Goal: Information Seeking & Learning: Learn about a topic

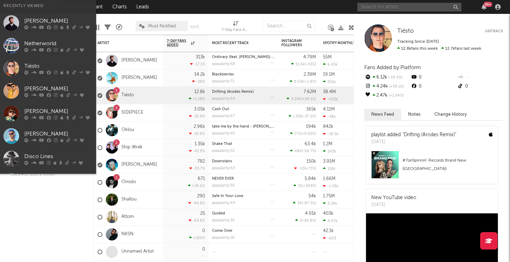
click at [371, 5] on input "text" at bounding box center [410, 7] width 104 height 9
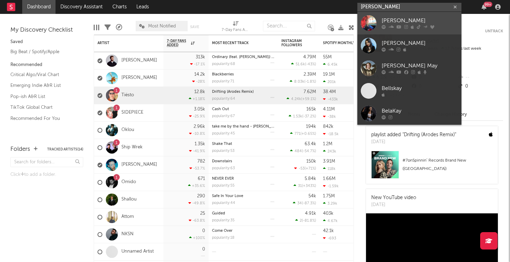
type input "[PERSON_NAME]"
click at [389, 17] on div "[PERSON_NAME]" at bounding box center [420, 21] width 76 height 8
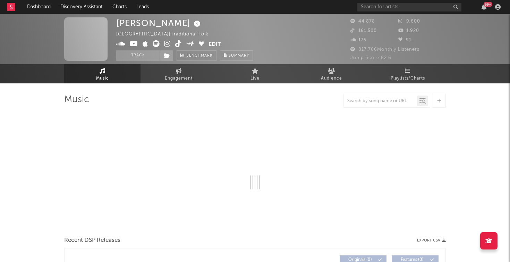
select select "1w"
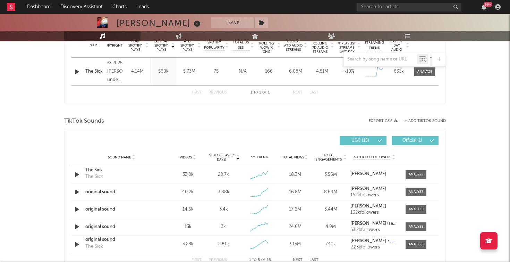
scroll to position [312, 0]
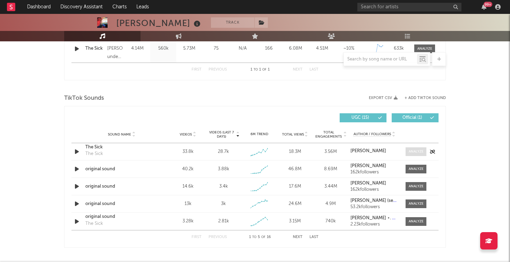
click at [417, 148] on span at bounding box center [416, 151] width 21 height 9
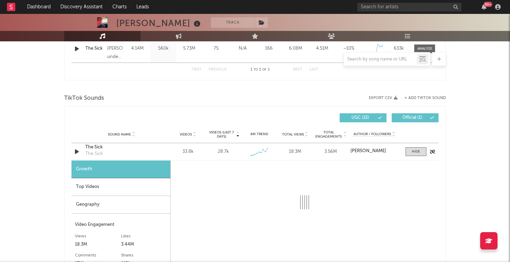
select select "1w"
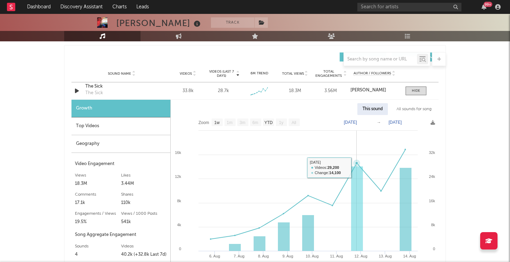
scroll to position [373, 0]
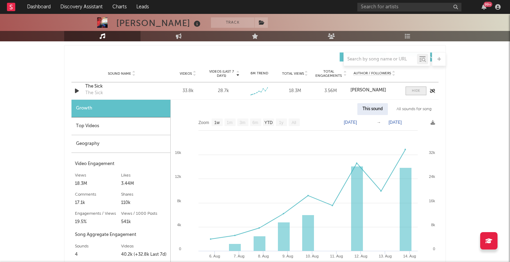
click at [420, 91] on span at bounding box center [416, 90] width 21 height 9
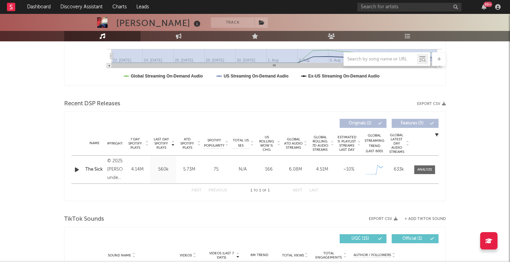
scroll to position [253, 0]
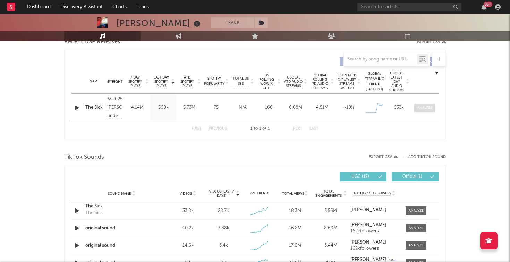
click at [426, 105] on div at bounding box center [425, 107] width 15 height 5
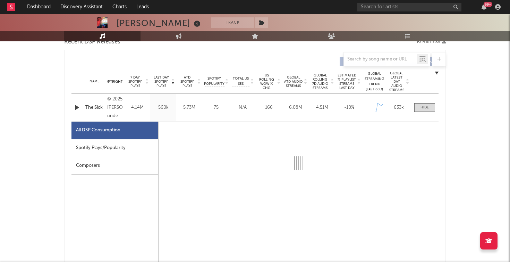
select select "1w"
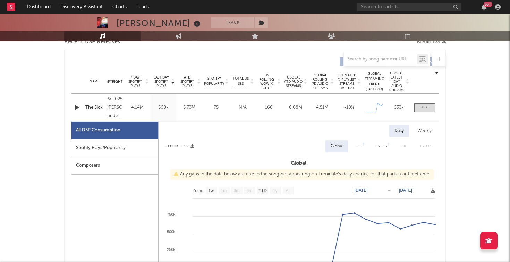
click at [127, 148] on div "Spotify Plays/Popularity" at bounding box center [115, 148] width 87 height 18
select select "1w"
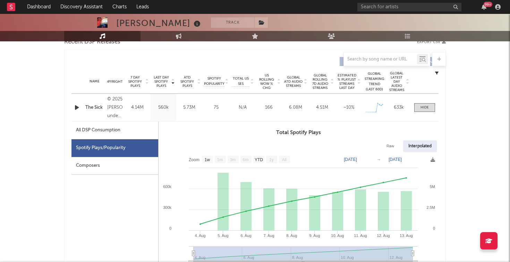
click at [121, 131] on div "All DSP Consumption" at bounding box center [115, 131] width 87 height 18
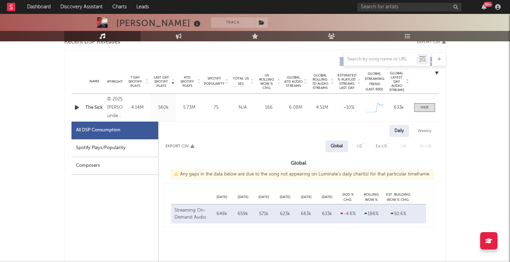
select select "1w"
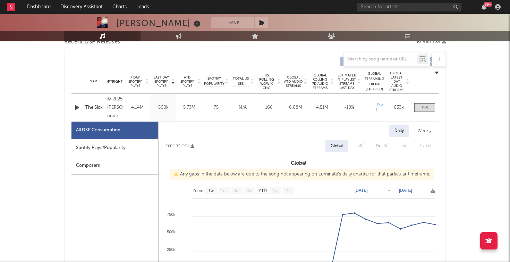
click at [124, 151] on div "Spotify Plays/Popularity" at bounding box center [115, 148] width 87 height 18
select select "1w"
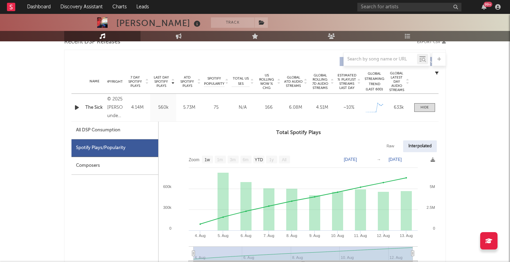
click at [135, 137] on div "All DSP Consumption" at bounding box center [115, 131] width 87 height 18
select select "1w"
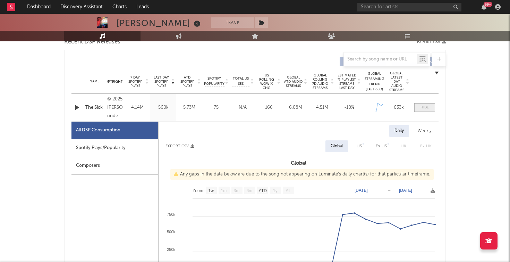
click at [428, 108] on div at bounding box center [425, 107] width 8 height 5
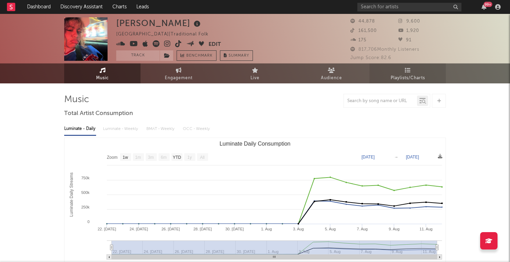
scroll to position [0, 0]
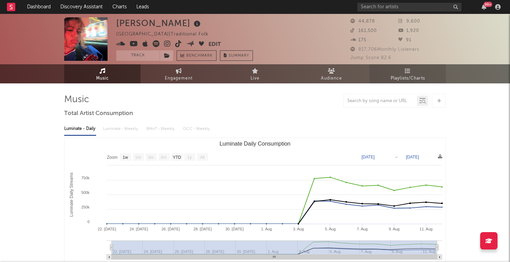
click at [394, 71] on link "Playlists/Charts" at bounding box center [408, 73] width 76 height 19
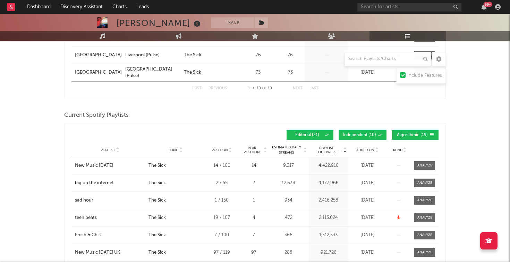
scroll to position [332, 0]
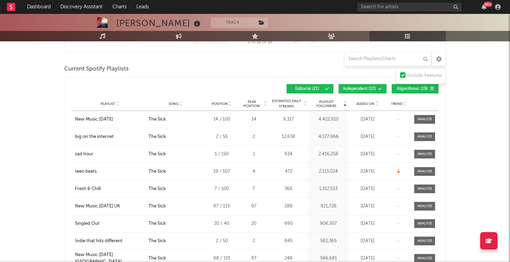
click at [11, 8] on rect at bounding box center [11, 7] width 8 height 8
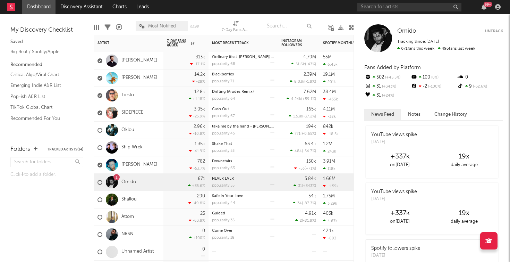
click at [163, 60] on div "[PERSON_NAME]" at bounding box center [128, 60] width 69 height 17
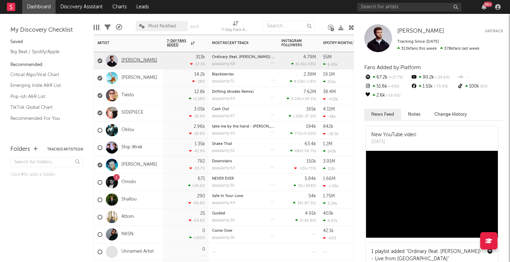
click at [130, 58] on link "[PERSON_NAME]" at bounding box center [140, 61] width 36 height 6
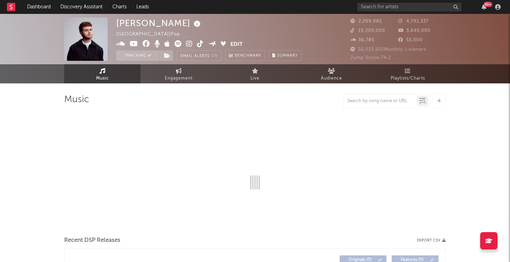
select select "6m"
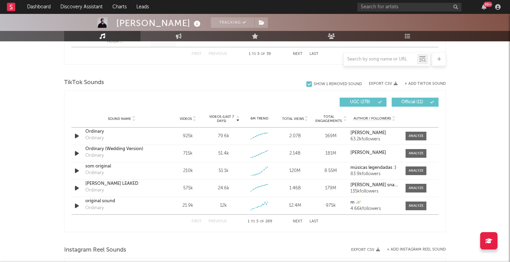
scroll to position [441, 0]
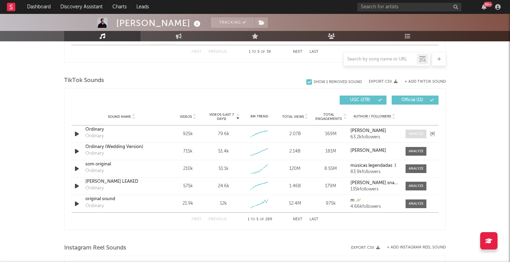
click at [416, 135] on div at bounding box center [416, 133] width 15 height 5
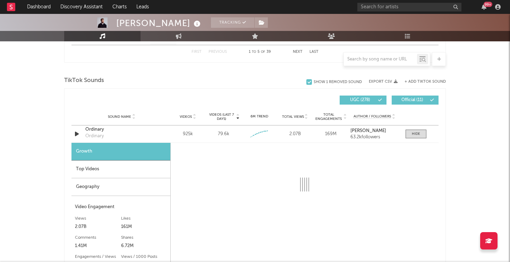
click at [139, 161] on div "Top Videos" at bounding box center [121, 169] width 99 height 18
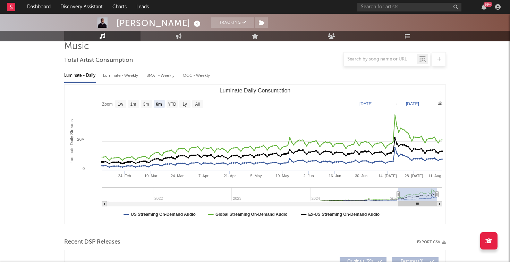
scroll to position [20, 0]
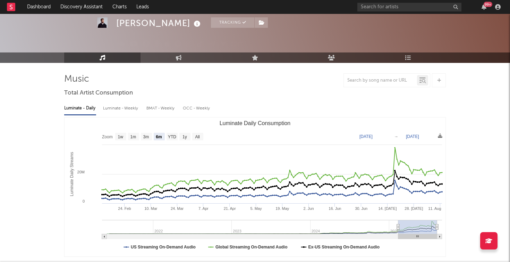
click at [7, 5] on rect at bounding box center [11, 7] width 8 height 8
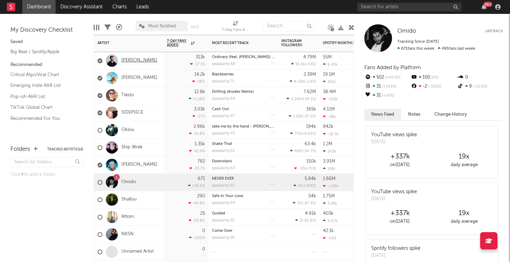
click at [134, 58] on link "[PERSON_NAME]" at bounding box center [140, 61] width 36 height 6
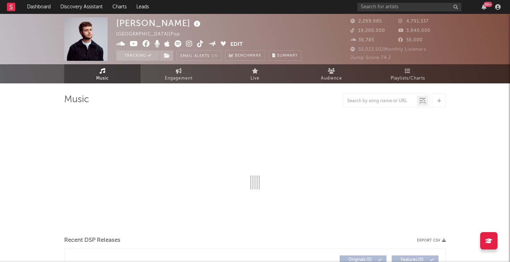
select select "6m"
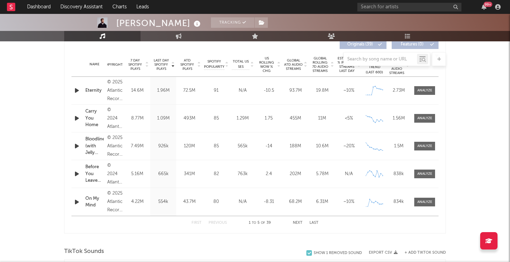
scroll to position [270, 0]
click at [299, 222] on button "Next" at bounding box center [298, 222] width 10 height 4
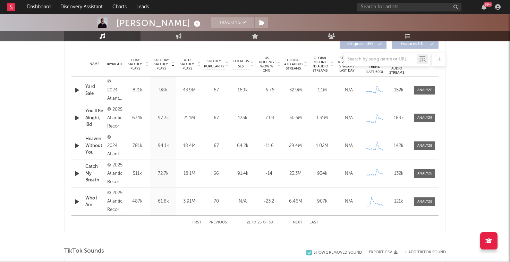
click at [211, 222] on button "Previous" at bounding box center [218, 222] width 18 height 4
